Goal: Entertainment & Leisure: Consume media (video, audio)

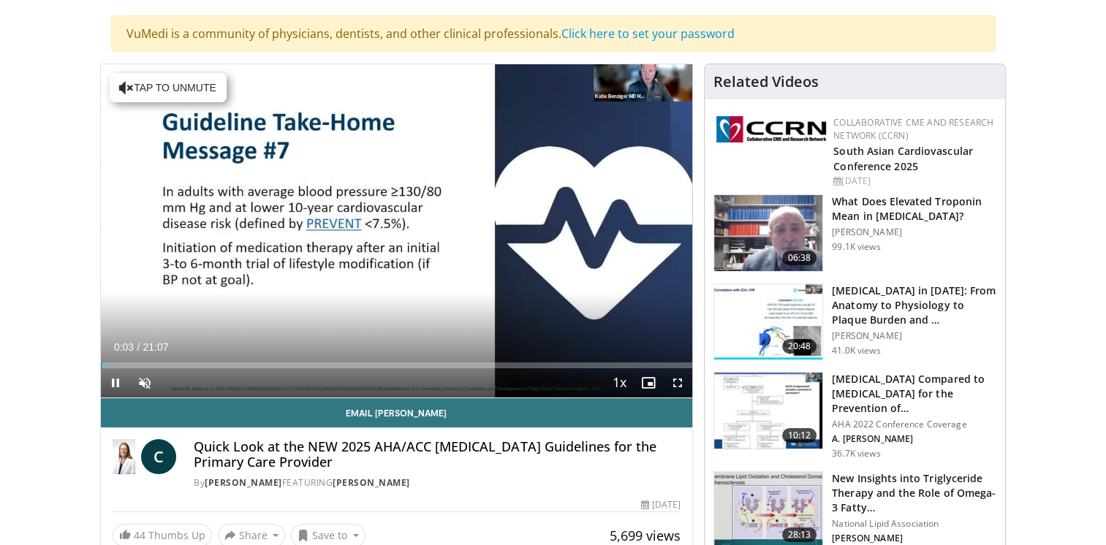
scroll to position [102, 0]
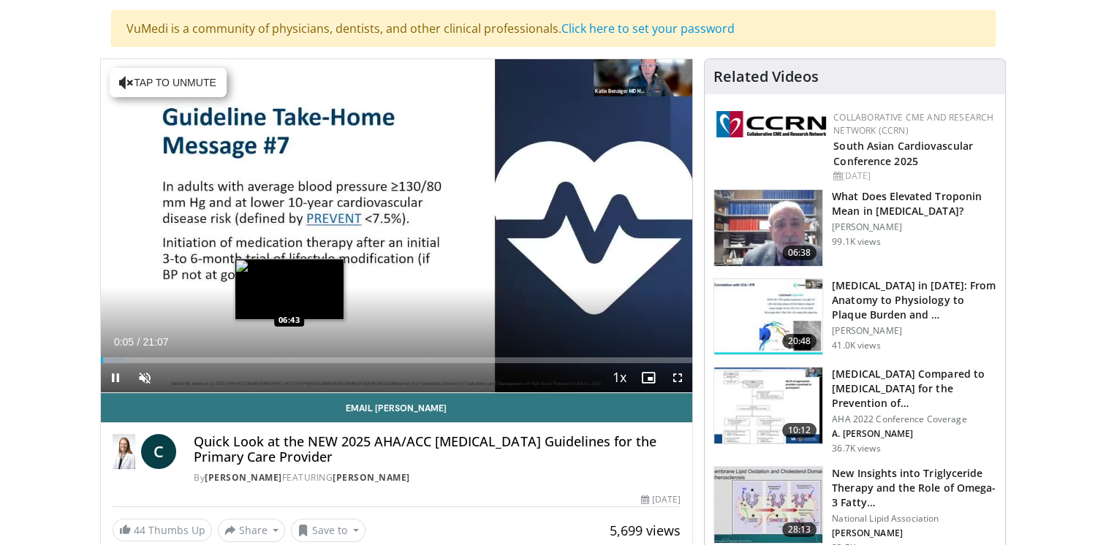
click at [289, 357] on div "Loaded : 3.91% 00:05 06:43" at bounding box center [397, 360] width 592 height 6
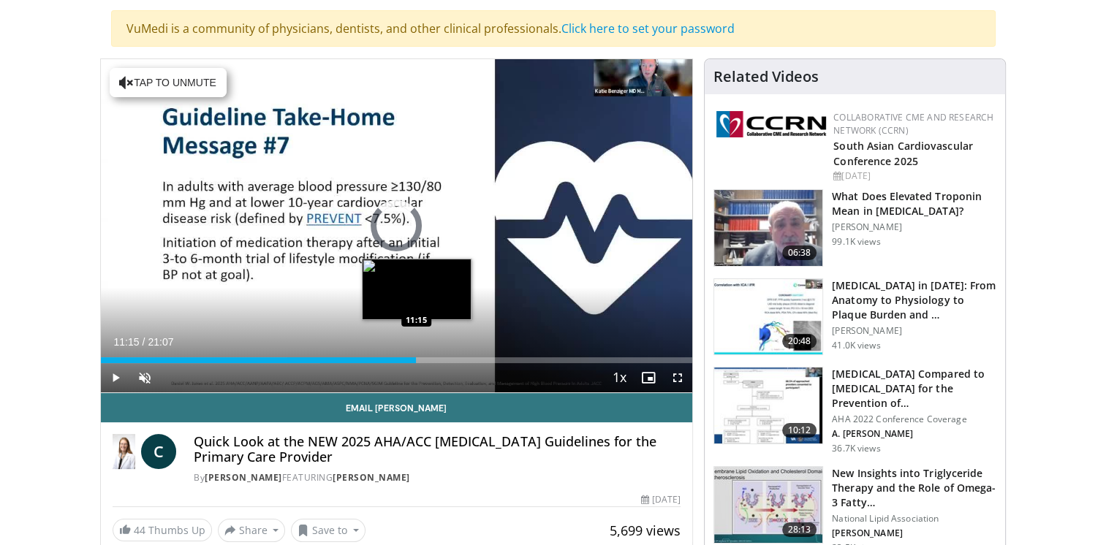
click at [415, 357] on div "Loaded : 37.10% 11:15 11:15" at bounding box center [397, 360] width 592 height 6
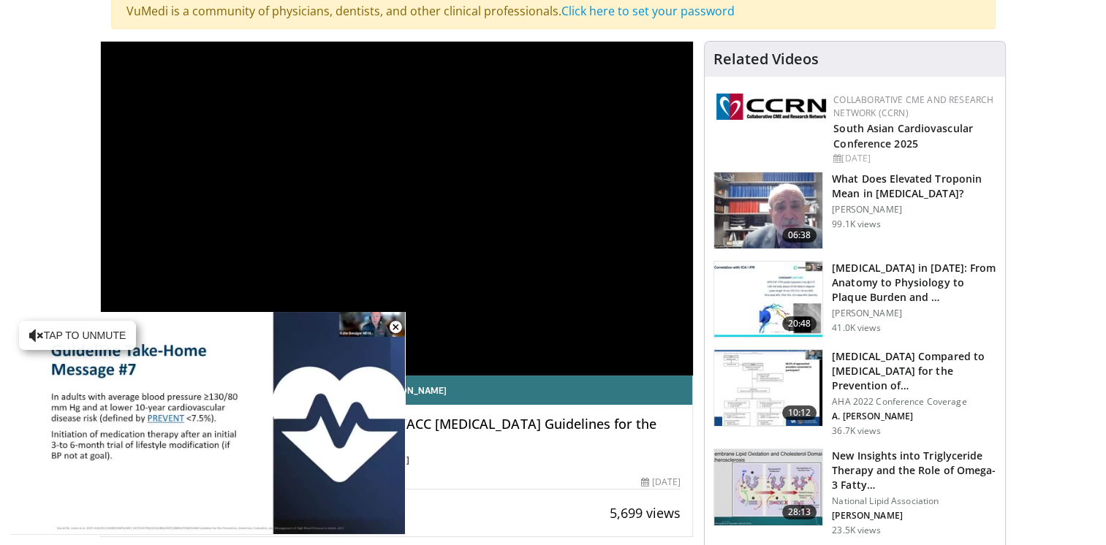
scroll to position [0, 0]
